Goal: Find contact information: Find contact information

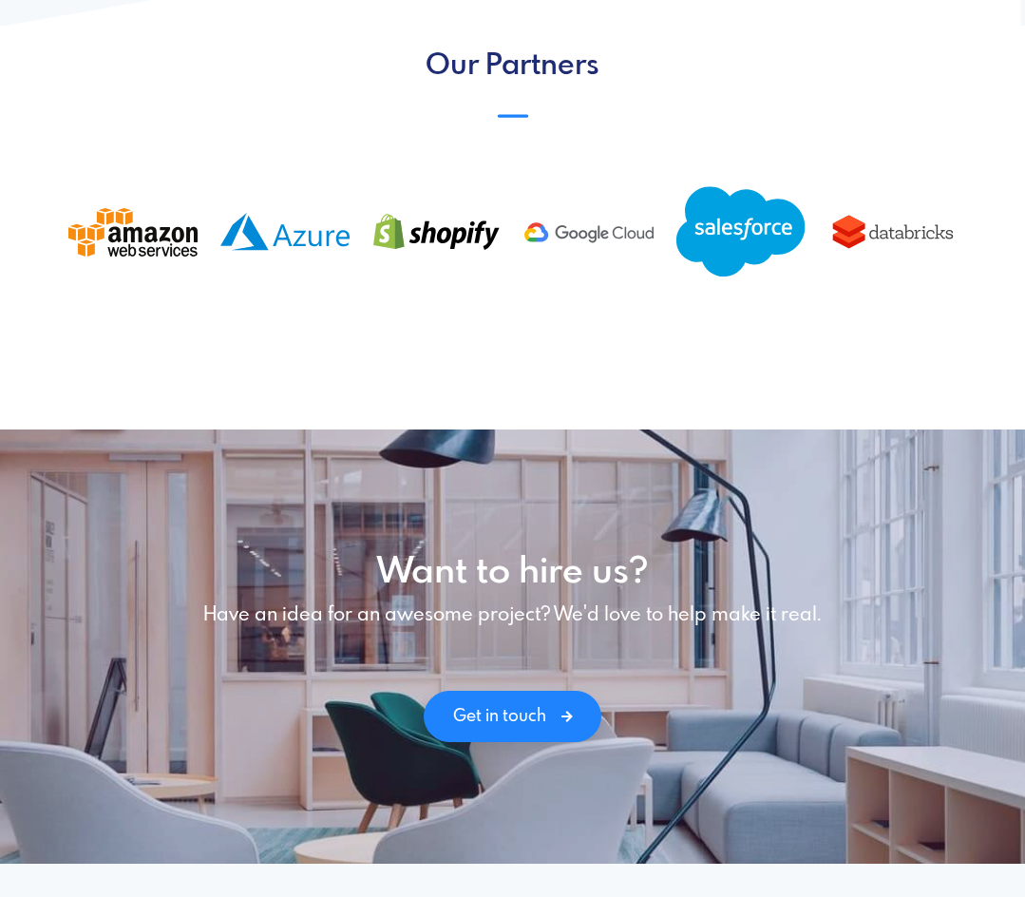
scroll to position [2552, 0]
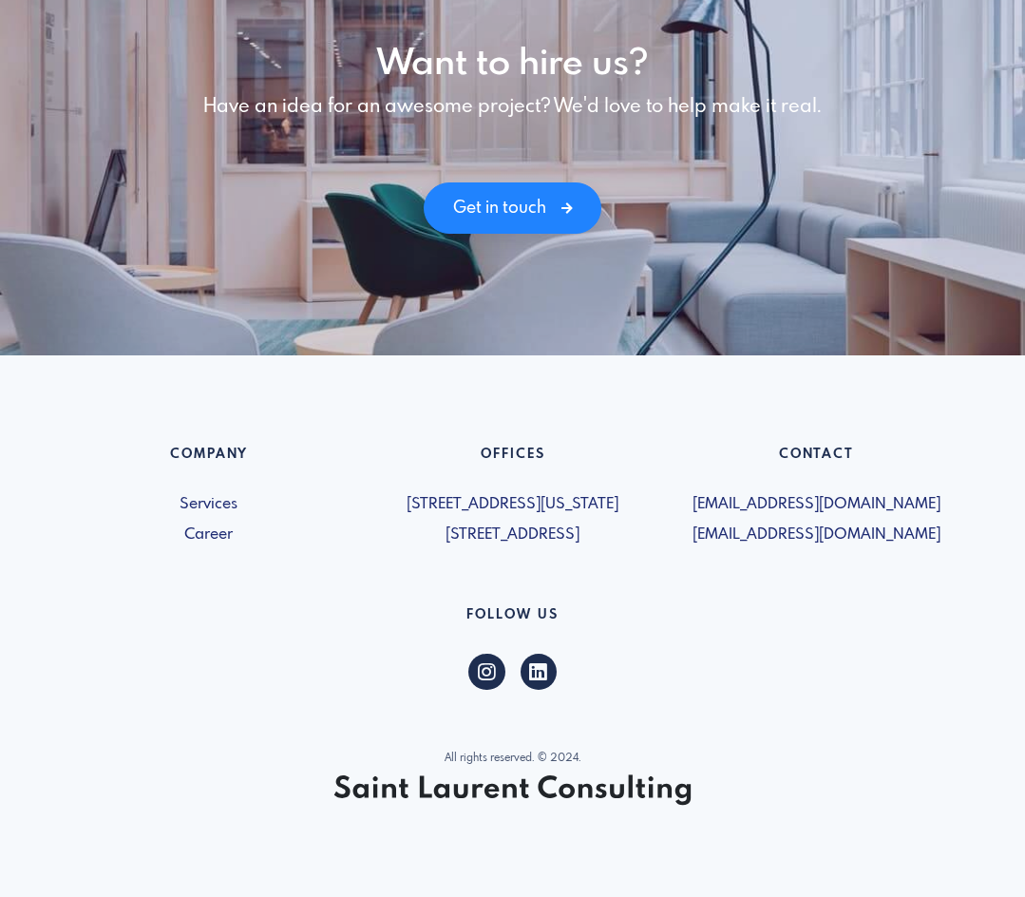
drag, startPoint x: 547, startPoint y: 526, endPoint x: 371, endPoint y: 502, distance: 178.5
click at [371, 502] on div "Offices [STREET_ADDRESS][US_STATE] [STREET_ADDRESS]" at bounding box center [513, 497] width 304 height 100
drag, startPoint x: 598, startPoint y: 479, endPoint x: 392, endPoint y: 448, distance: 208.6
click at [392, 493] on span "[STREET_ADDRESS][US_STATE]" at bounding box center [513, 504] width 281 height 23
copy span "[STREET_ADDRESS][US_STATE]"
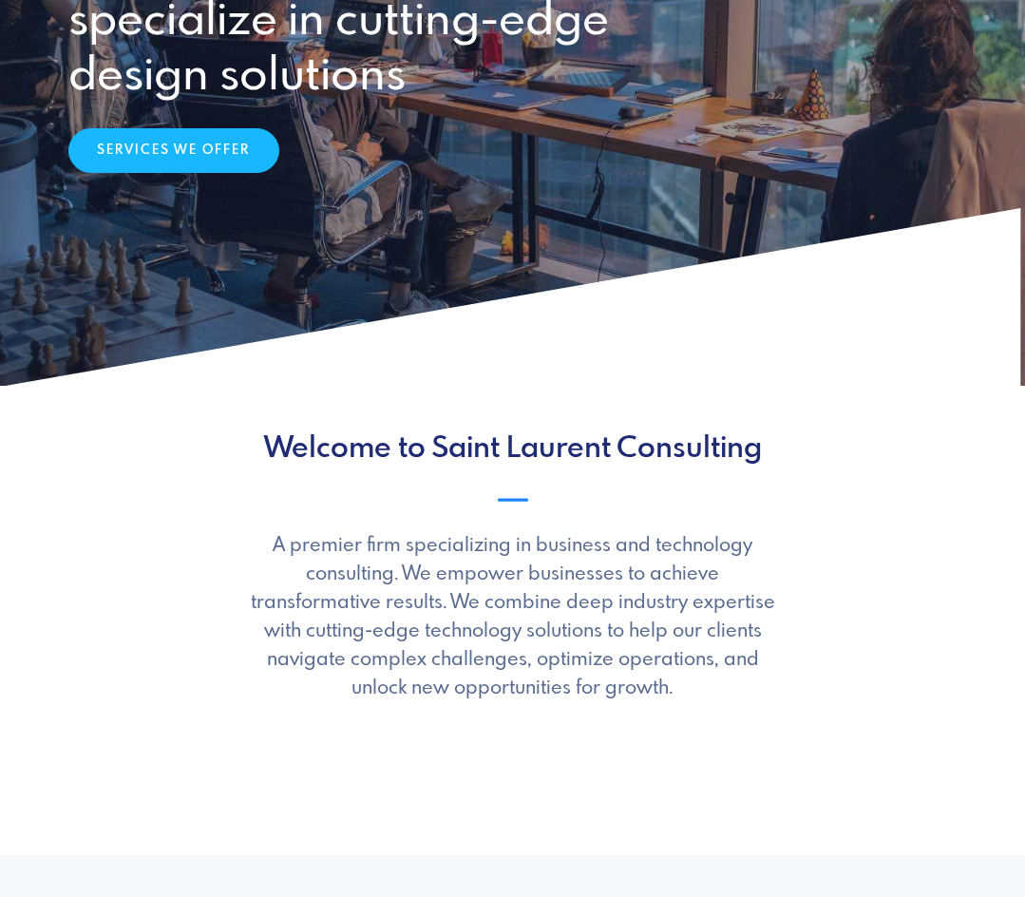
scroll to position [0, 0]
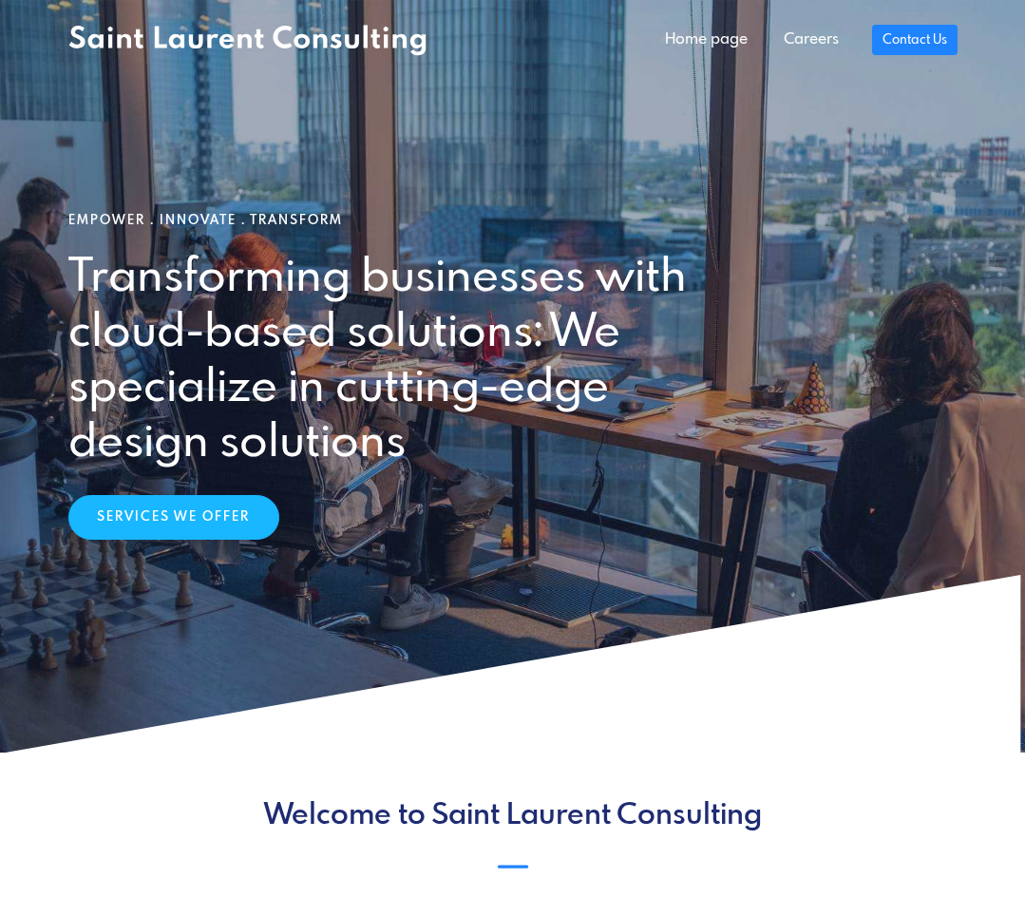
drag, startPoint x: 455, startPoint y: 36, endPoint x: 183, endPoint y: 61, distance: 272.9
click at [183, 61] on nav "Home page Careers Contact Us" at bounding box center [512, 40] width 1025 height 81
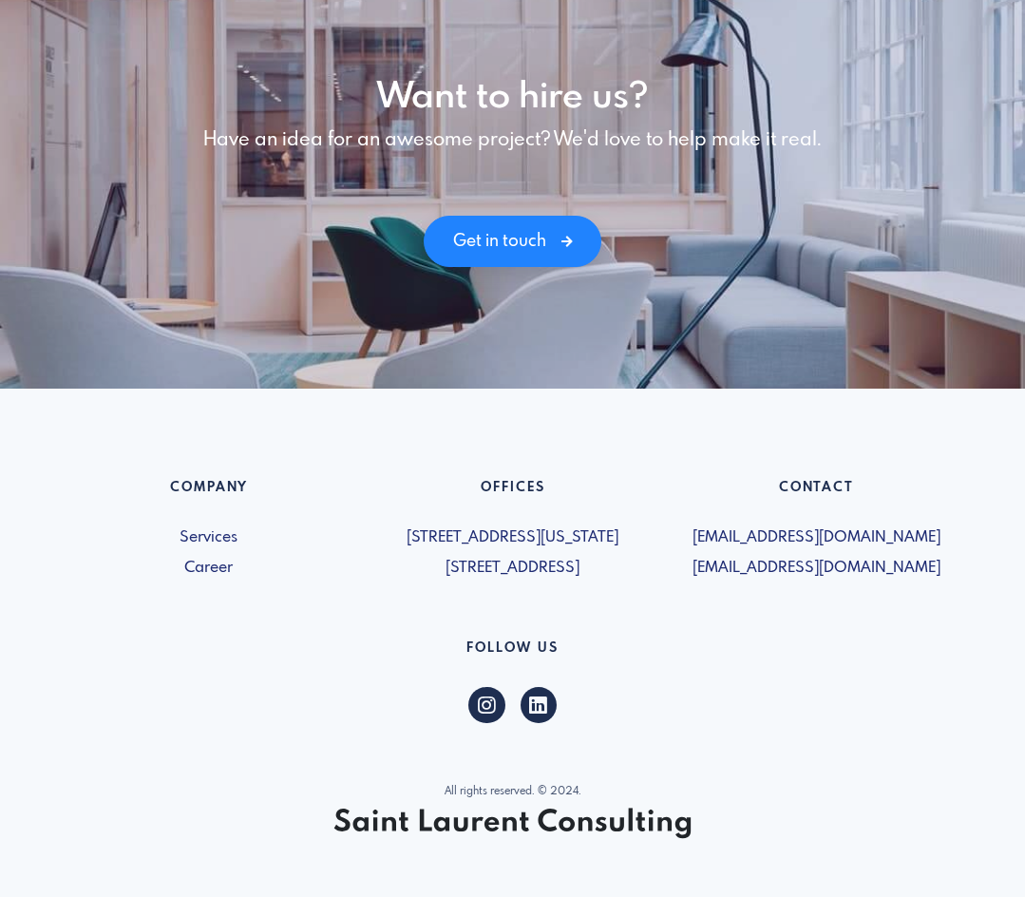
scroll to position [2552, 0]
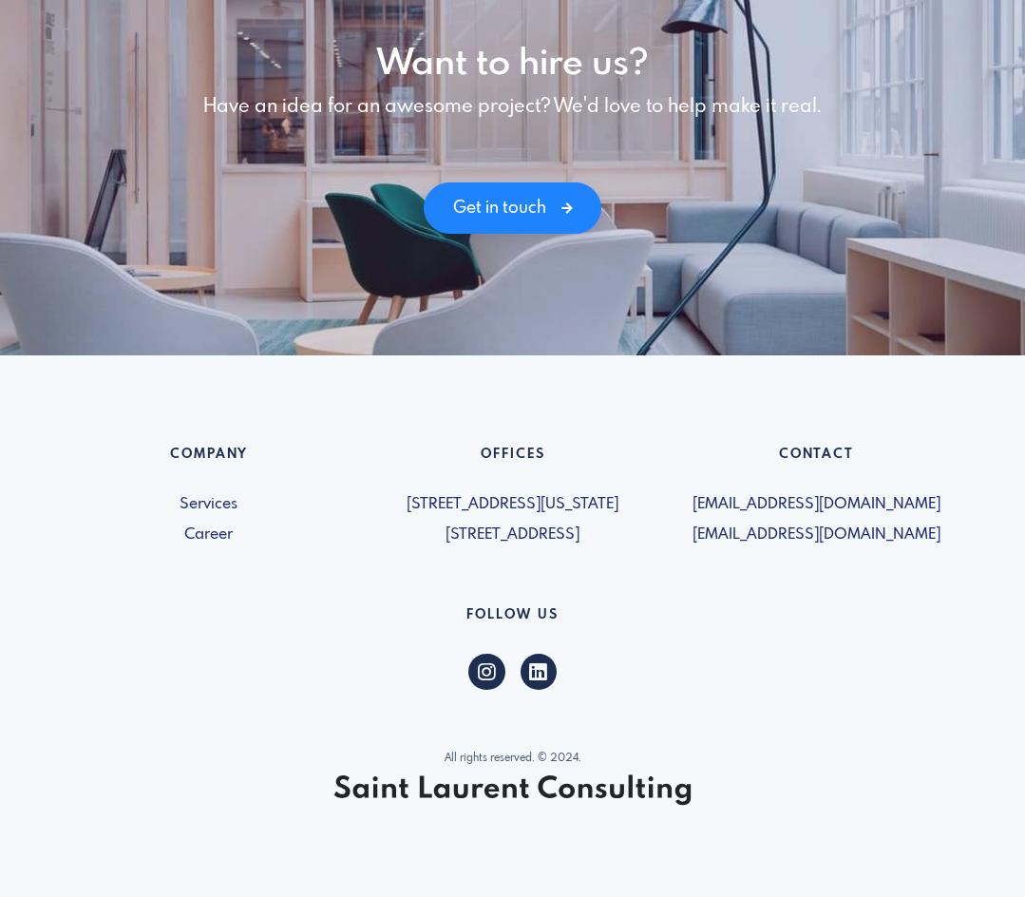
drag, startPoint x: 573, startPoint y: 487, endPoint x: 383, endPoint y: 466, distance: 191.3
click at [383, 493] on span "[STREET_ADDRESS][US_STATE]" at bounding box center [513, 504] width 281 height 23
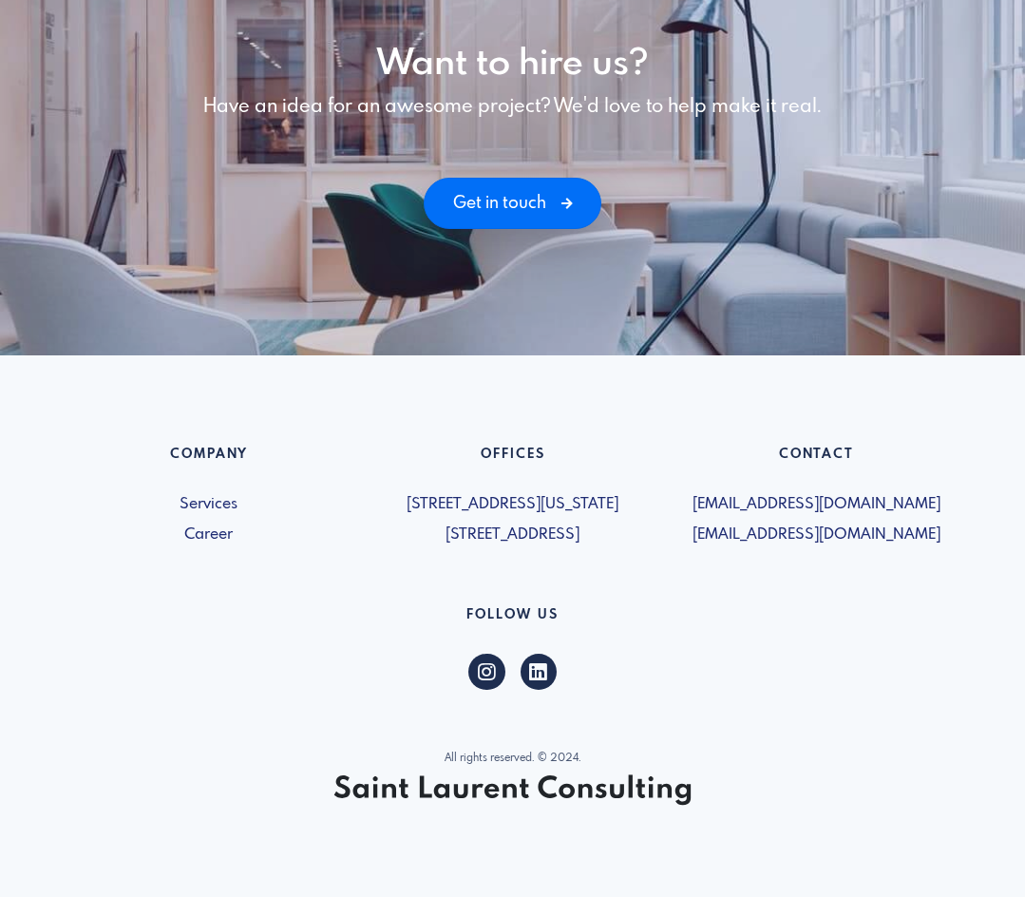
copy span "[STREET_ADDRESS][US_STATE]"
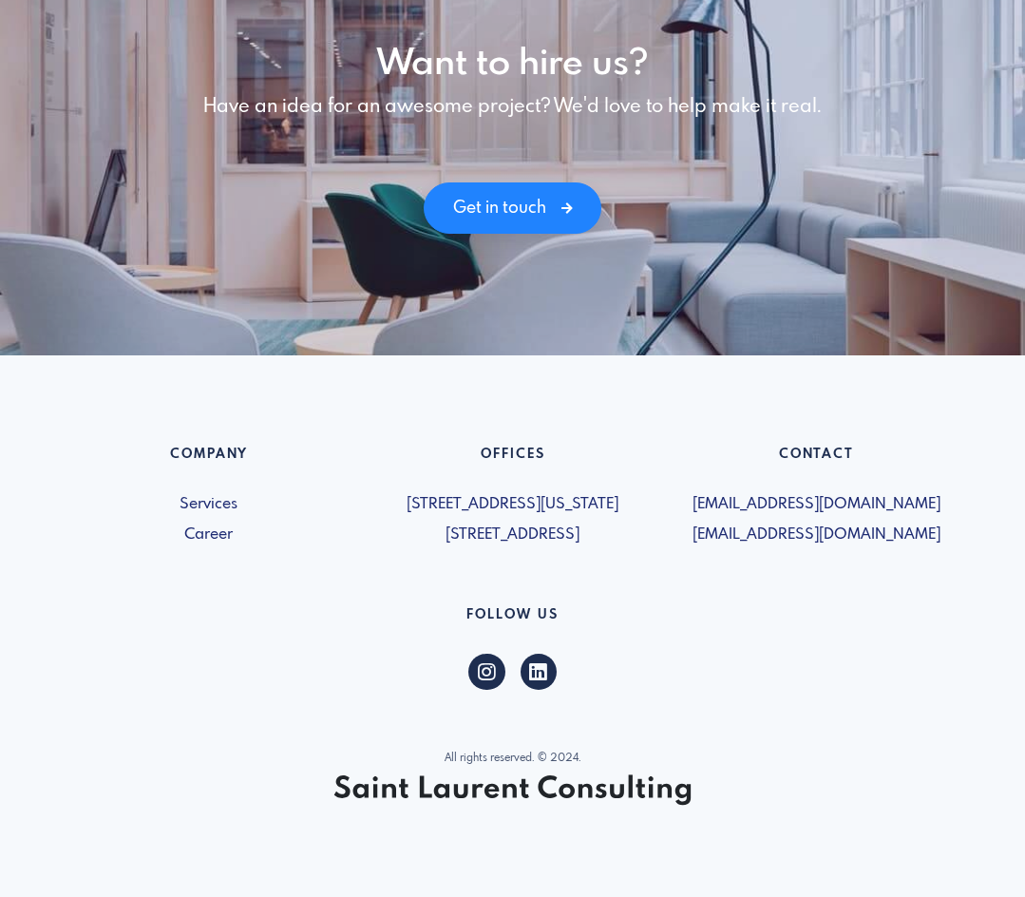
click at [595, 447] on div "Offices [STREET_ADDRESS][US_STATE] [STREET_ADDRESS]" at bounding box center [513, 497] width 304 height 100
drag, startPoint x: 563, startPoint y: 481, endPoint x: 372, endPoint y: 464, distance: 191.8
click at [373, 493] on span "[STREET_ADDRESS][US_STATE]" at bounding box center [513, 504] width 281 height 23
copy span "[STREET_ADDRESS][US_STATE]"
click at [556, 524] on span "[STREET_ADDRESS]" at bounding box center [513, 535] width 281 height 23
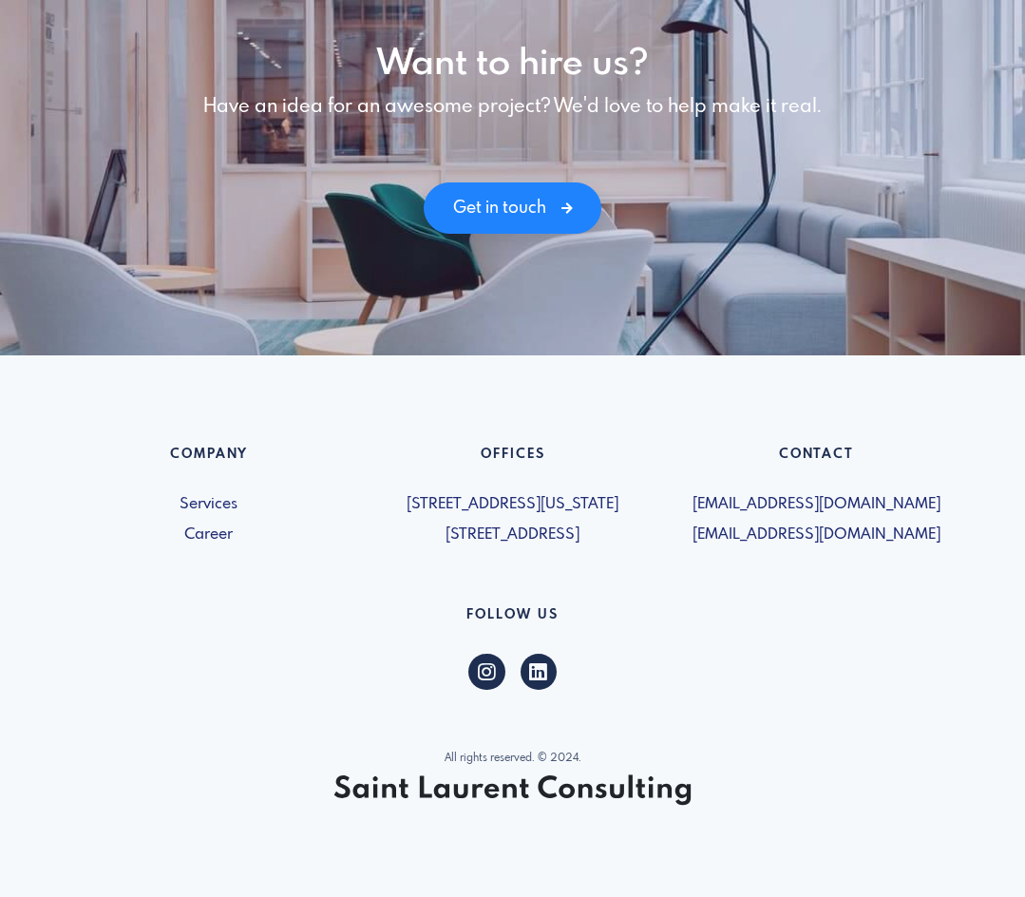
drag, startPoint x: 553, startPoint y: 537, endPoint x: 363, endPoint y: 512, distance: 191.7
click at [363, 512] on div "Offices [STREET_ADDRESS][US_STATE] [STREET_ADDRESS]" at bounding box center [513, 497] width 304 height 100
copy span "[STREET_ADDRESS]"
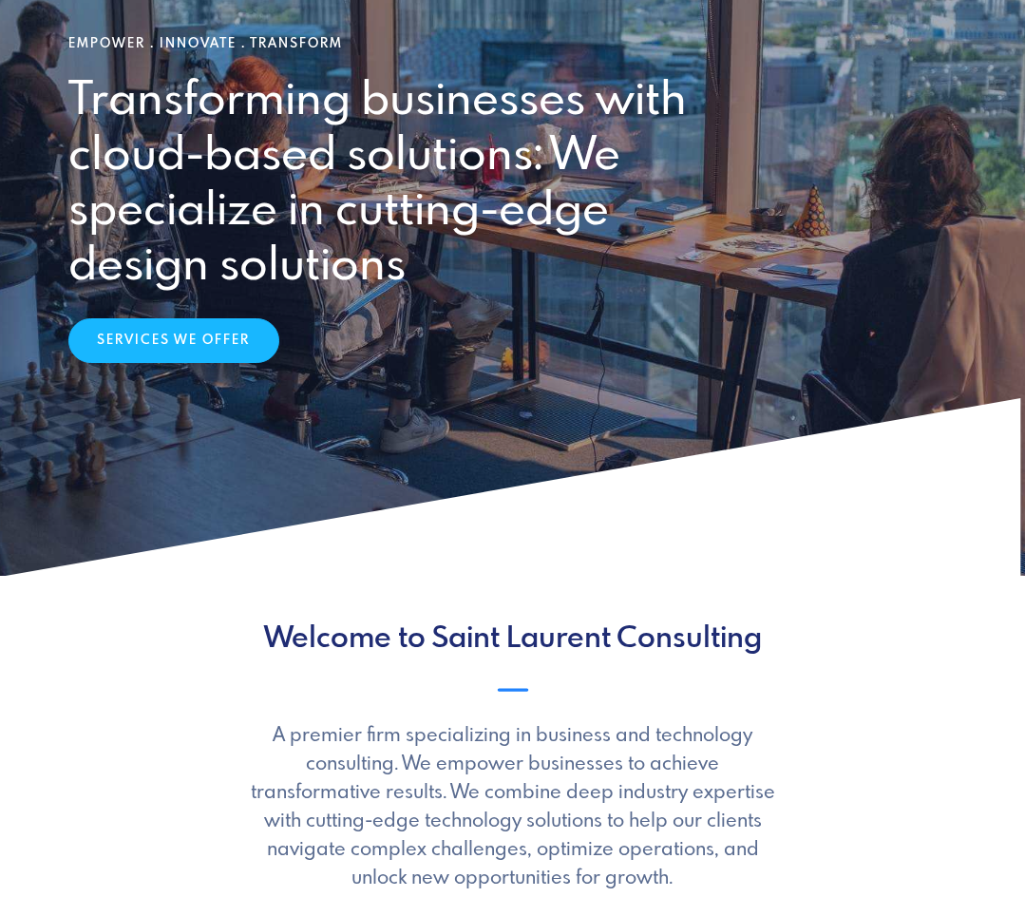
scroll to position [0, 0]
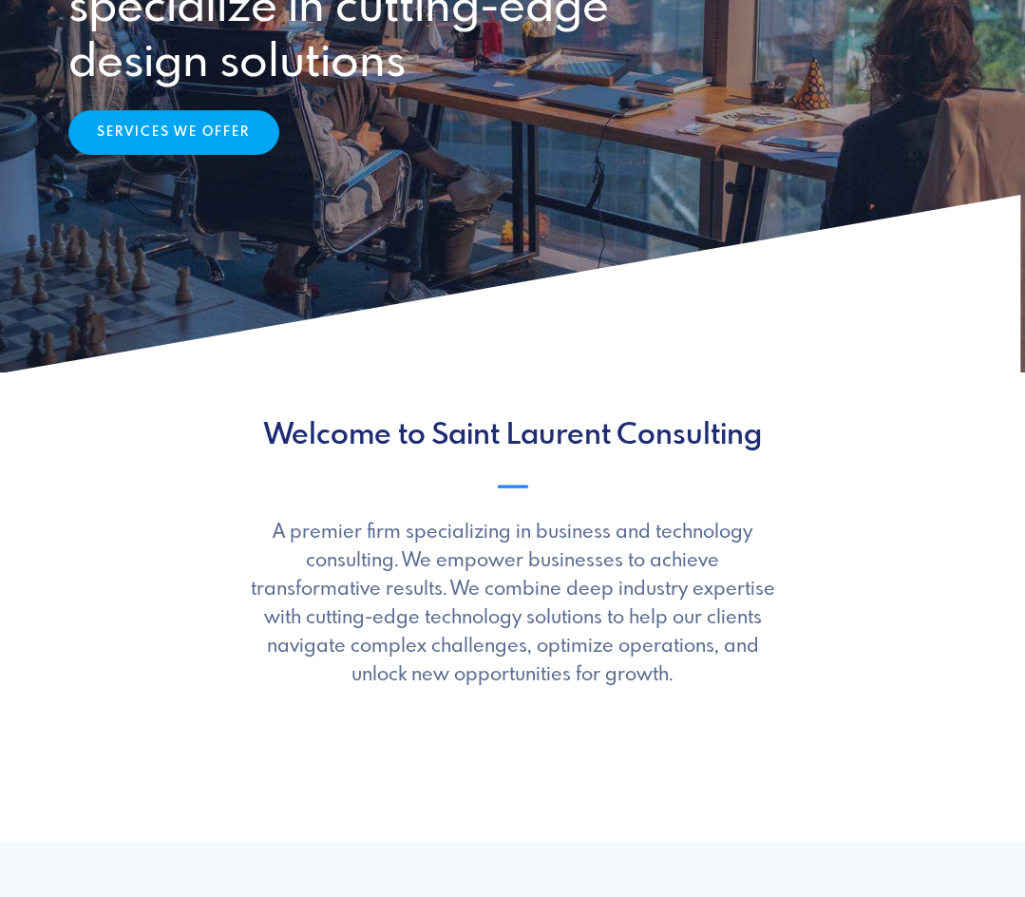
click at [231, 143] on link "Services We Offer" at bounding box center [173, 133] width 211 height 46
